Goal: Task Accomplishment & Management: Use online tool/utility

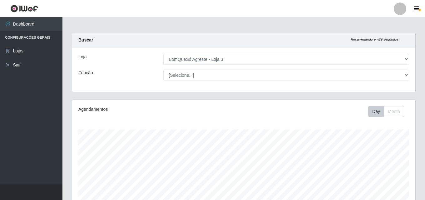
select select "215"
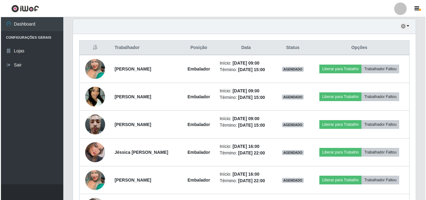
scroll to position [130, 343]
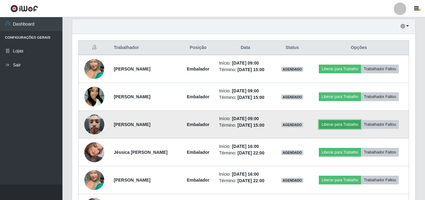
click at [339, 123] on button "Liberar para Trabalho" at bounding box center [340, 124] width 42 height 9
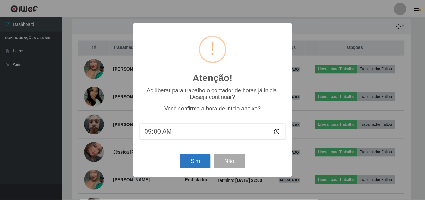
scroll to position [130, 340]
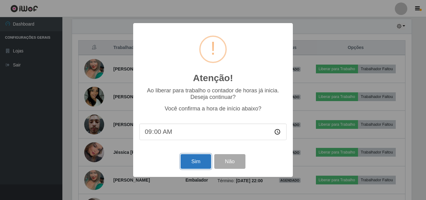
click at [198, 163] on button "Sim" at bounding box center [196, 161] width 30 height 15
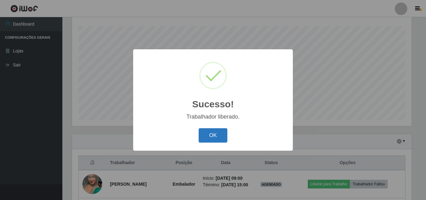
click at [209, 133] on button "OK" at bounding box center [213, 135] width 29 height 15
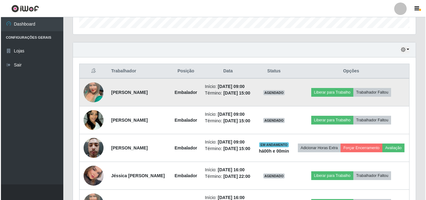
scroll to position [197, 0]
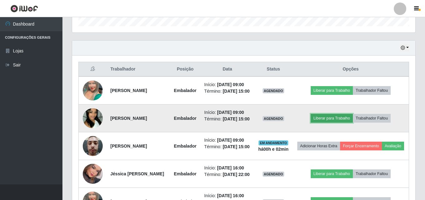
click at [341, 123] on button "Liberar para Trabalho" at bounding box center [332, 118] width 42 height 9
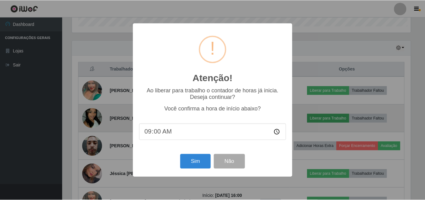
scroll to position [130, 340]
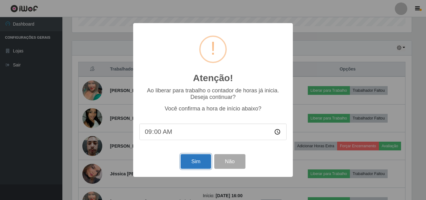
click at [204, 163] on button "Sim" at bounding box center [196, 161] width 30 height 15
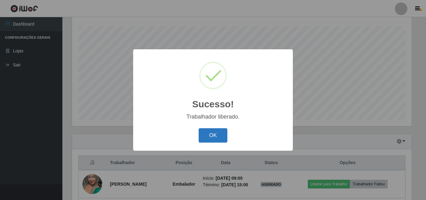
click at [211, 131] on button "OK" at bounding box center [213, 135] width 29 height 15
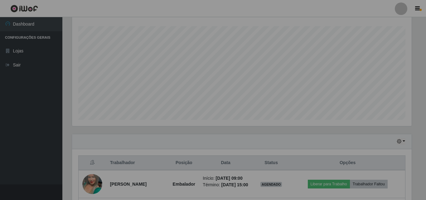
scroll to position [130, 343]
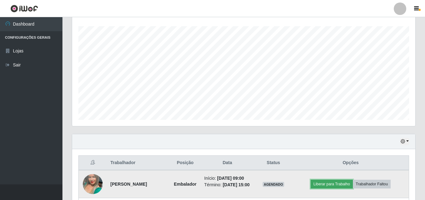
click at [326, 187] on button "Liberar para Trabalho" at bounding box center [332, 184] width 42 height 9
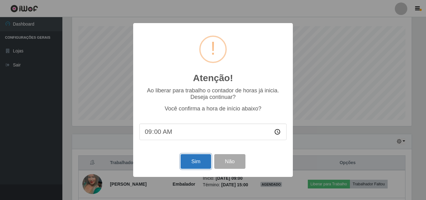
click at [197, 162] on button "Sim" at bounding box center [196, 161] width 30 height 15
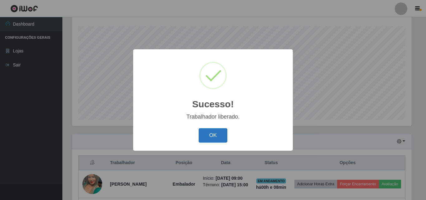
click at [209, 138] on button "OK" at bounding box center [213, 135] width 29 height 15
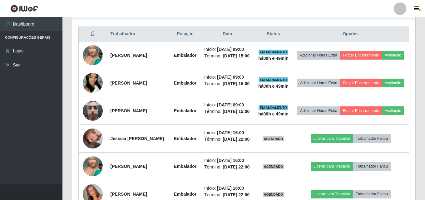
scroll to position [259, 0]
